Goal: Check status: Check status

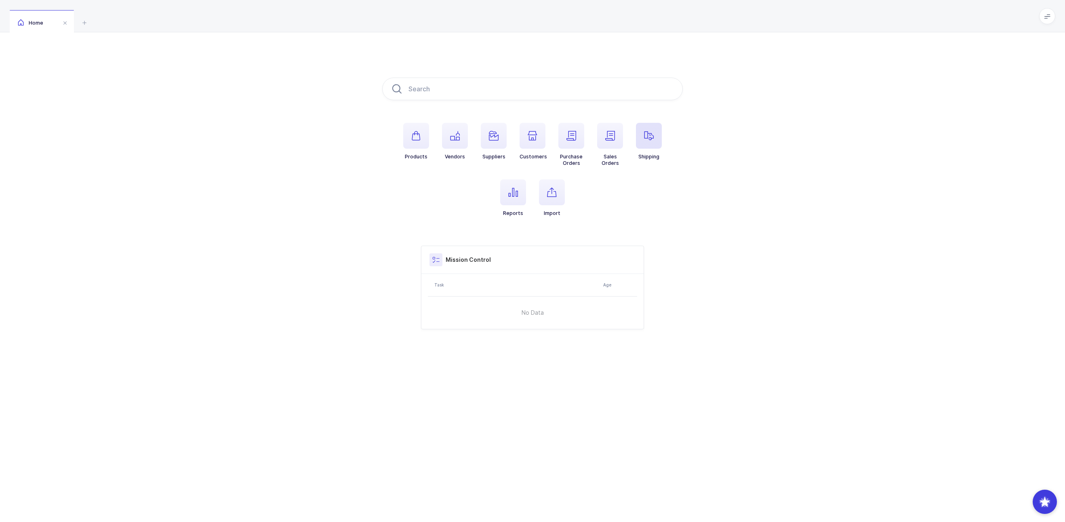
click at [645, 141] on span "button" at bounding box center [649, 136] width 26 height 26
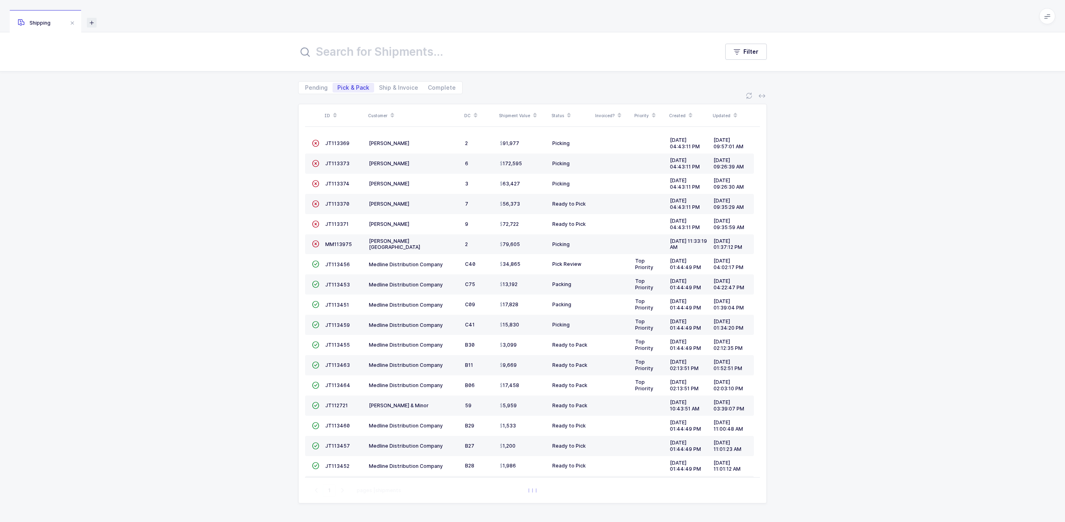
click at [91, 24] on icon at bounding box center [92, 23] width 10 height 10
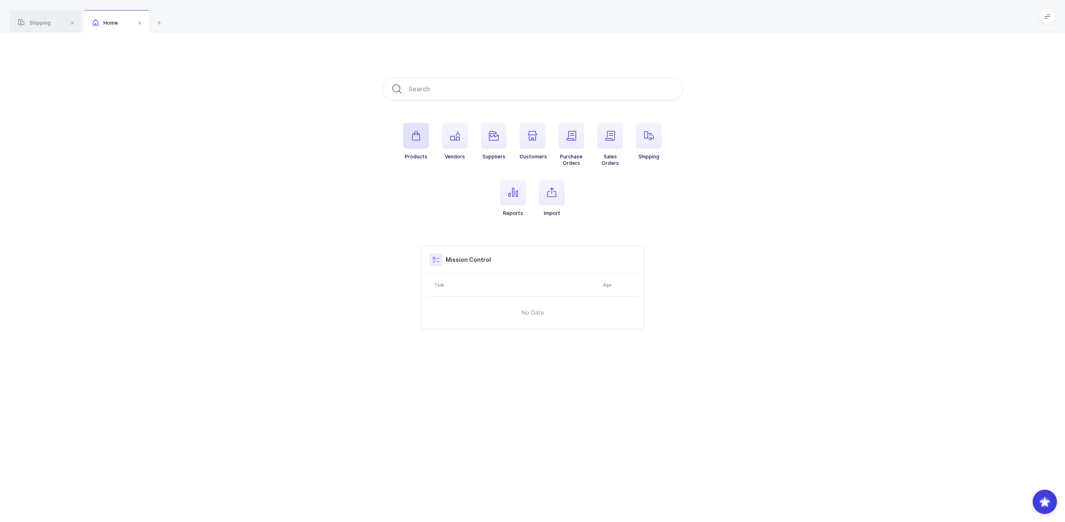
click at [414, 130] on span "button" at bounding box center [416, 136] width 26 height 26
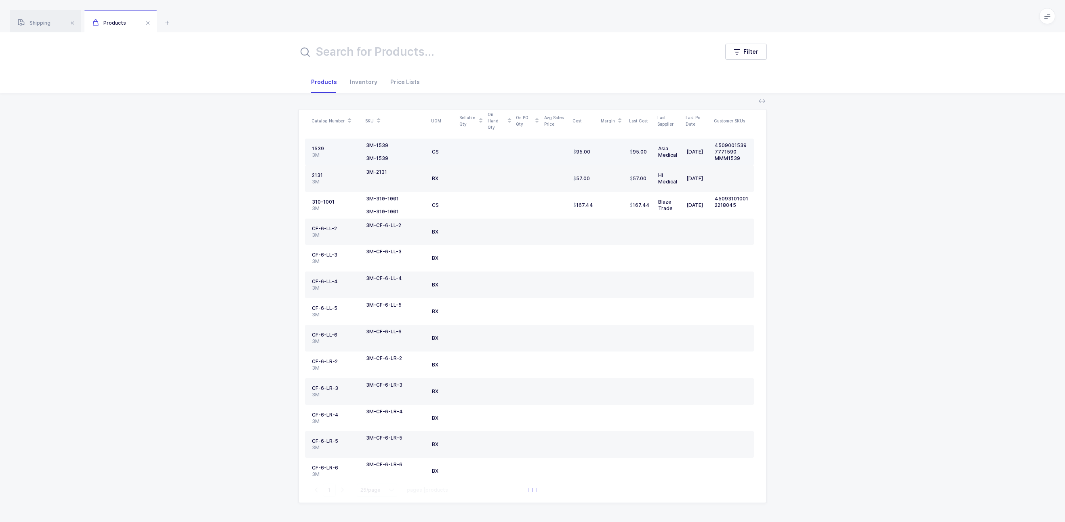
click at [318, 148] on div "1539" at bounding box center [336, 148] width 48 height 6
click at [315, 148] on div "1539" at bounding box center [336, 148] width 48 height 6
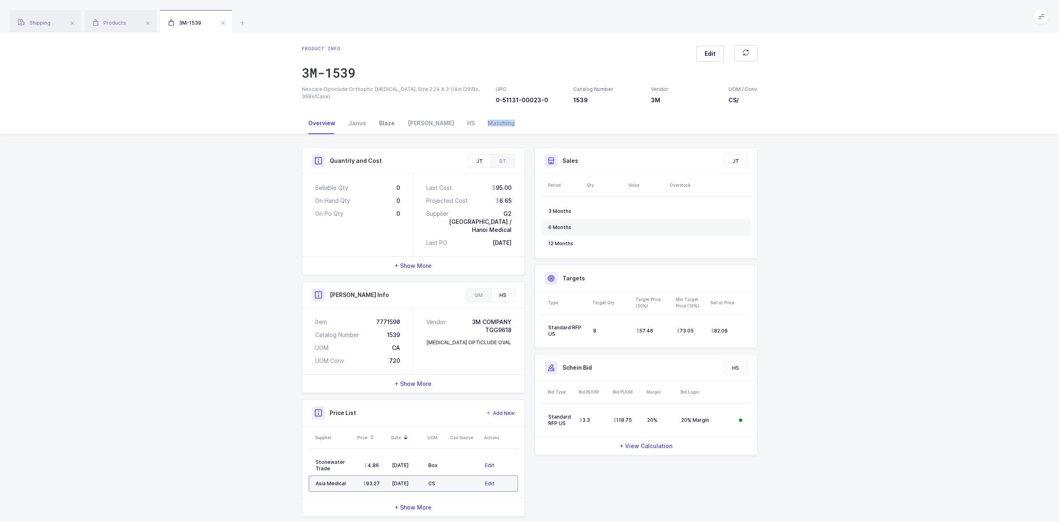
click at [481, 125] on div "Matching" at bounding box center [501, 123] width 40 height 22
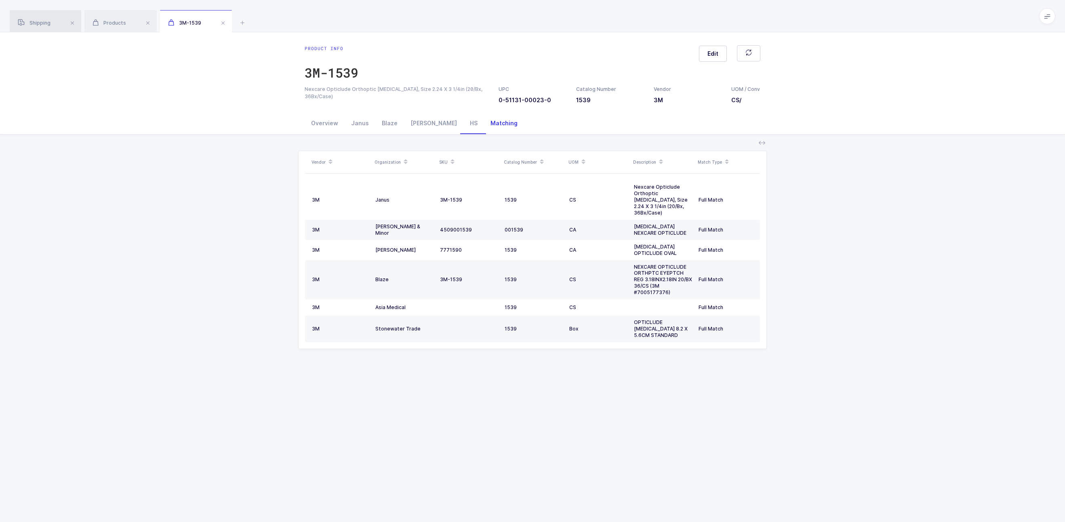
click at [49, 21] on span "Shipping" at bounding box center [34, 23] width 33 height 6
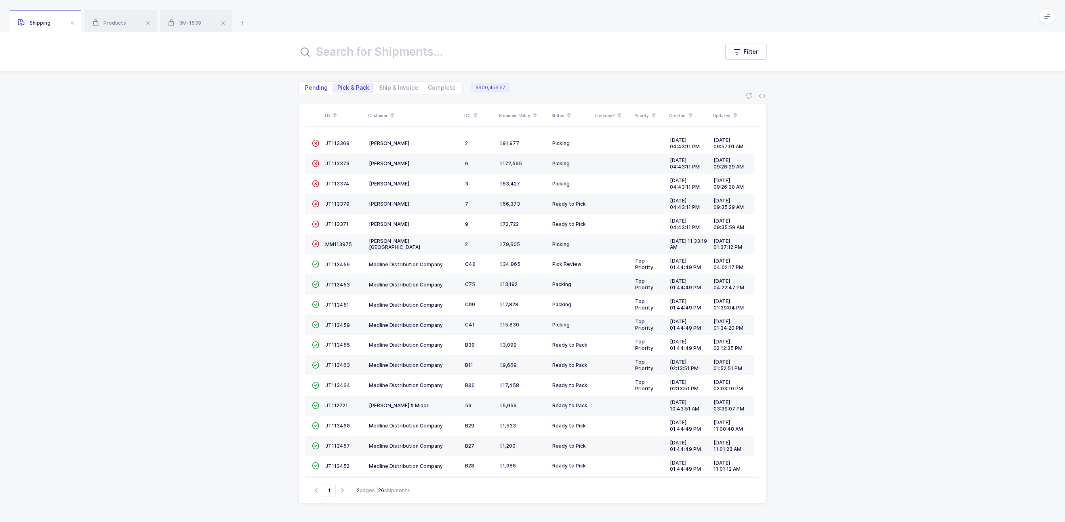
click at [322, 87] on span "Pending" at bounding box center [316, 88] width 23 height 6
click at [305, 87] on input "Pending" at bounding box center [302, 85] width 5 height 5
radio input "true"
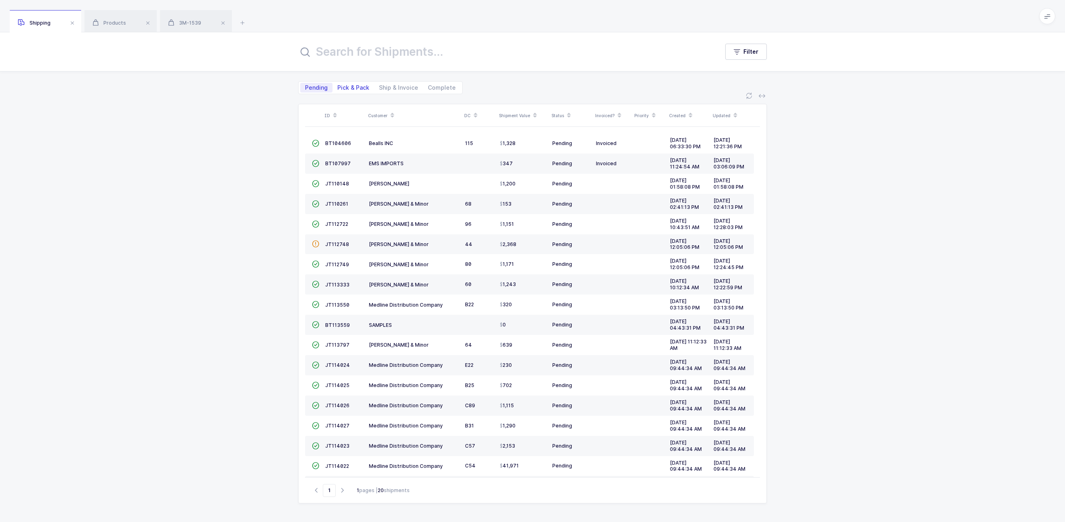
click at [341, 89] on span "Pick & Pack" at bounding box center [353, 88] width 32 height 6
click at [338, 88] on input "Pick & Pack" at bounding box center [334, 85] width 5 height 5
radio input "true"
radio input "false"
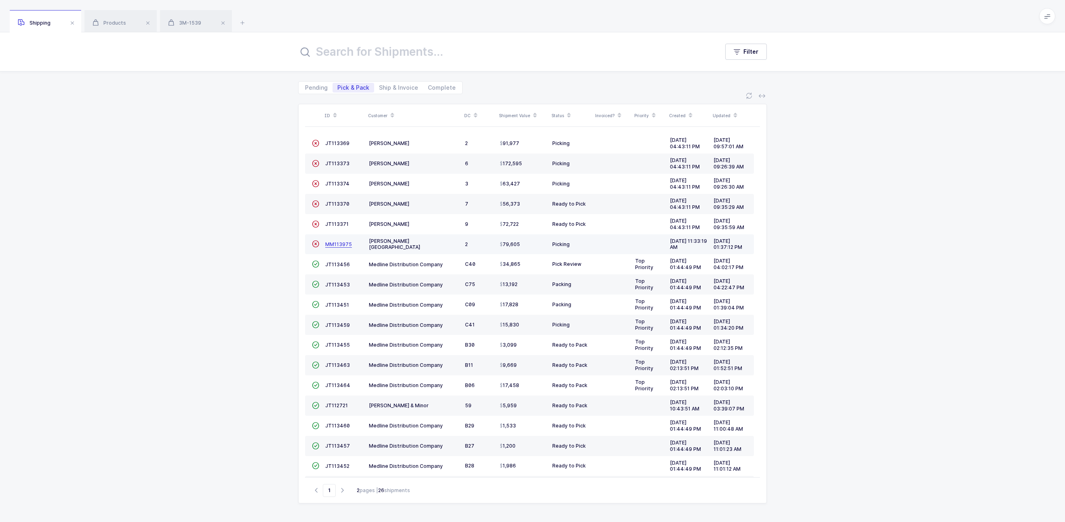
click at [334, 246] on span "MM113975" at bounding box center [338, 244] width 27 height 6
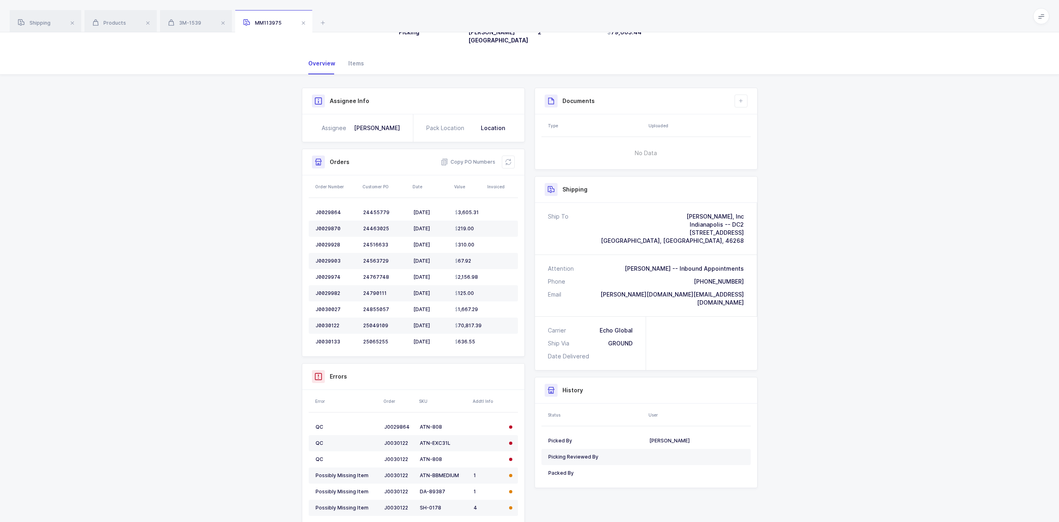
scroll to position [48, 0]
click at [52, 25] on div "Shipping" at bounding box center [45, 21] width 71 height 23
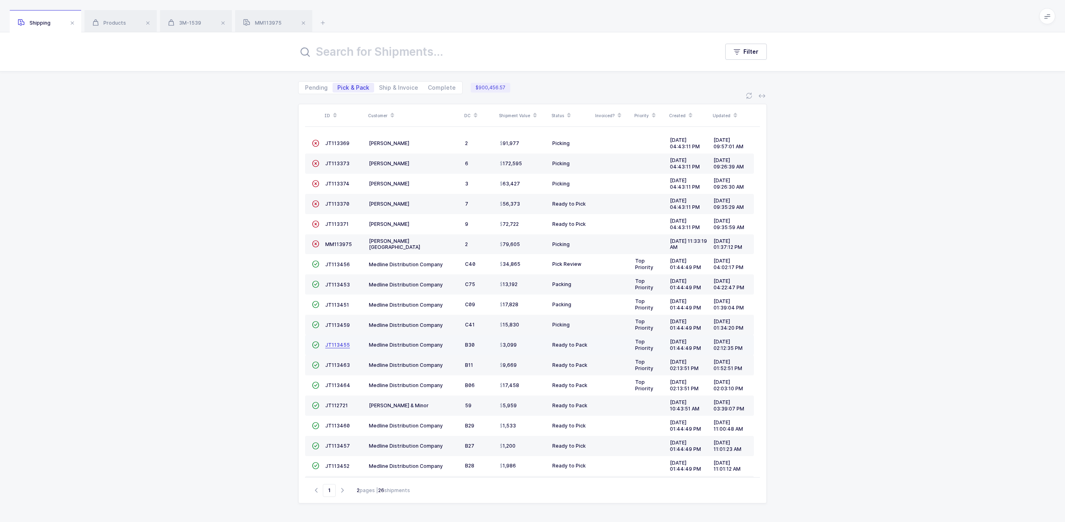
click at [330, 343] on span "JT113455" at bounding box center [337, 345] width 25 height 6
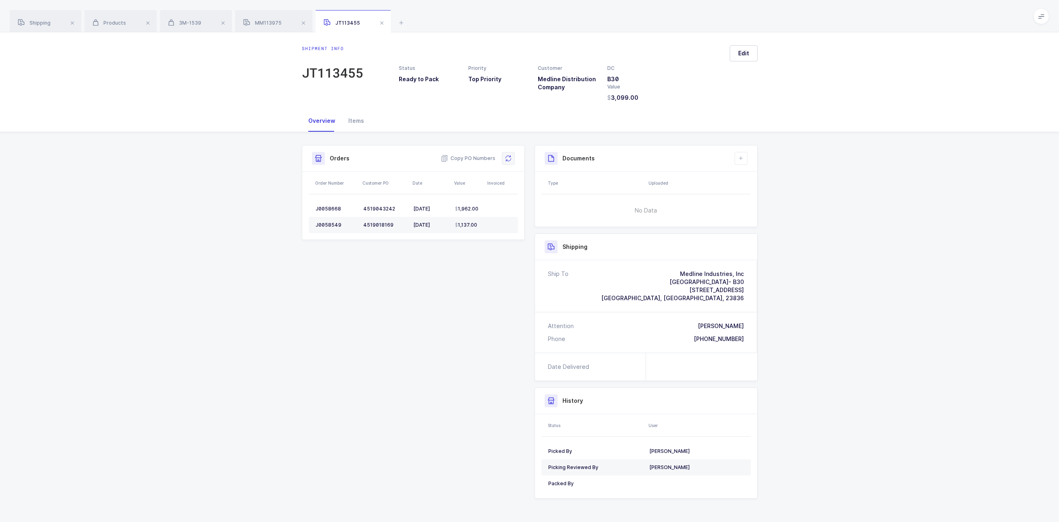
click at [509, 160] on icon at bounding box center [508, 158] width 6 height 6
click at [848, 169] on div "Shipment Info Shipment Number JT113455 Status Ready to Pack Priority Top Priori…" at bounding box center [529, 328] width 1059 height 392
click at [853, 136] on div "Shipment Info Shipment Number JT113455 Status Ready to Pack Priority Top Priori…" at bounding box center [529, 328] width 1059 height 392
click at [45, 24] on span "Shipping" at bounding box center [34, 23] width 33 height 6
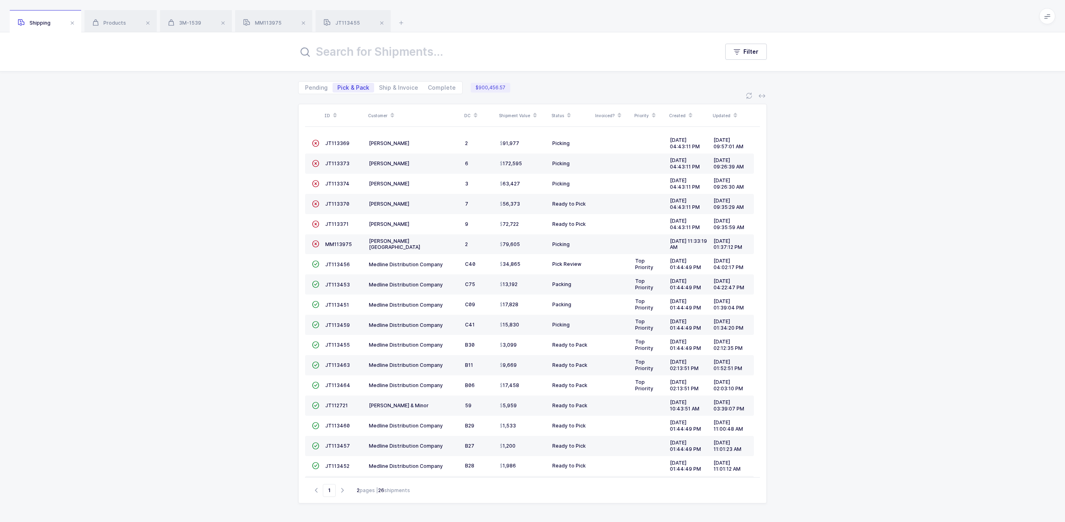
click at [974, 143] on div "ID Customer DC Shipment Value Status Invoiced? Priority Created Updated  JT113…" at bounding box center [532, 308] width 1065 height 428
